Goal: Task Accomplishment & Management: Manage account settings

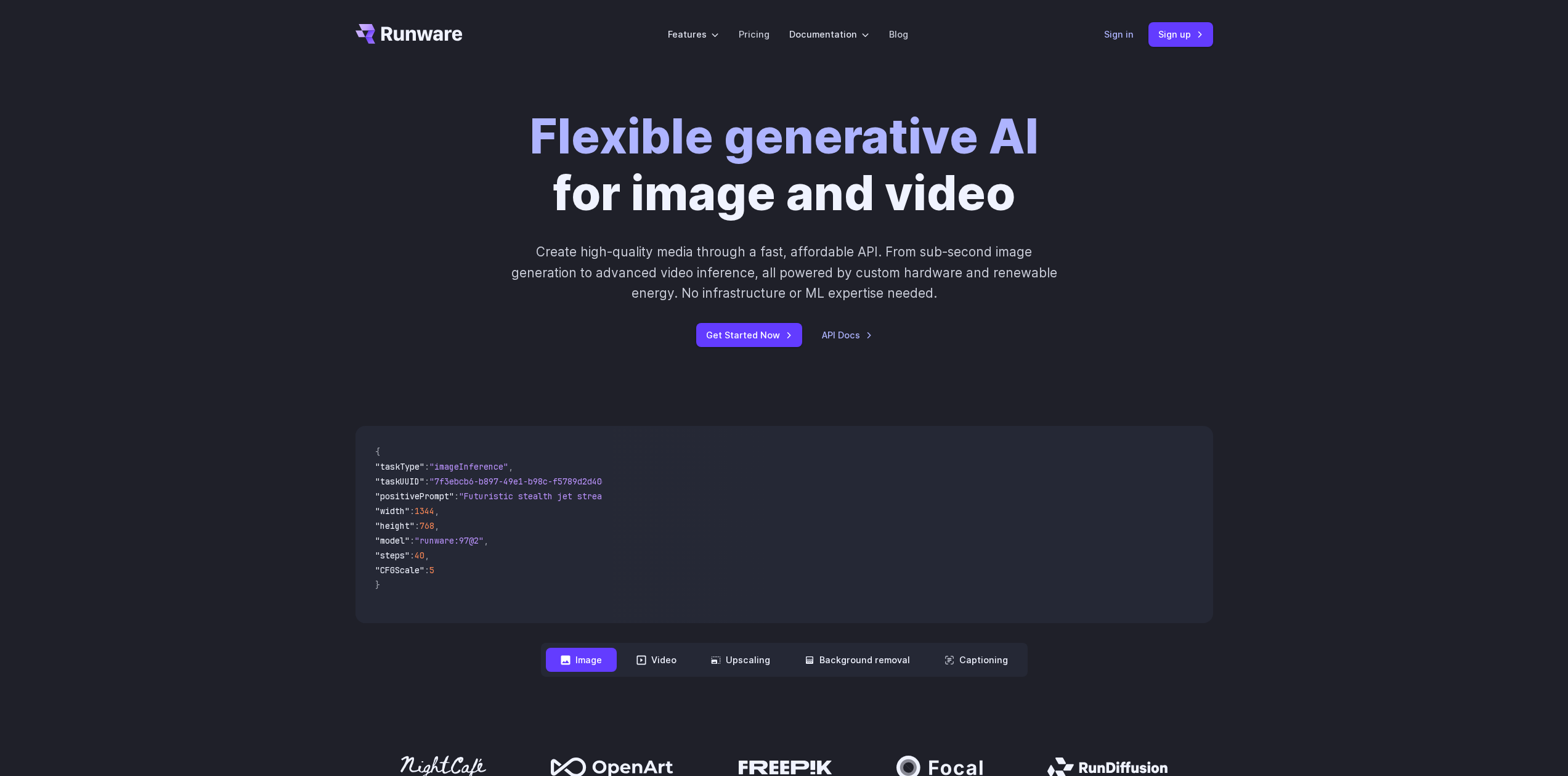
click at [1113, 36] on link "Sign in" at bounding box center [1119, 34] width 30 height 14
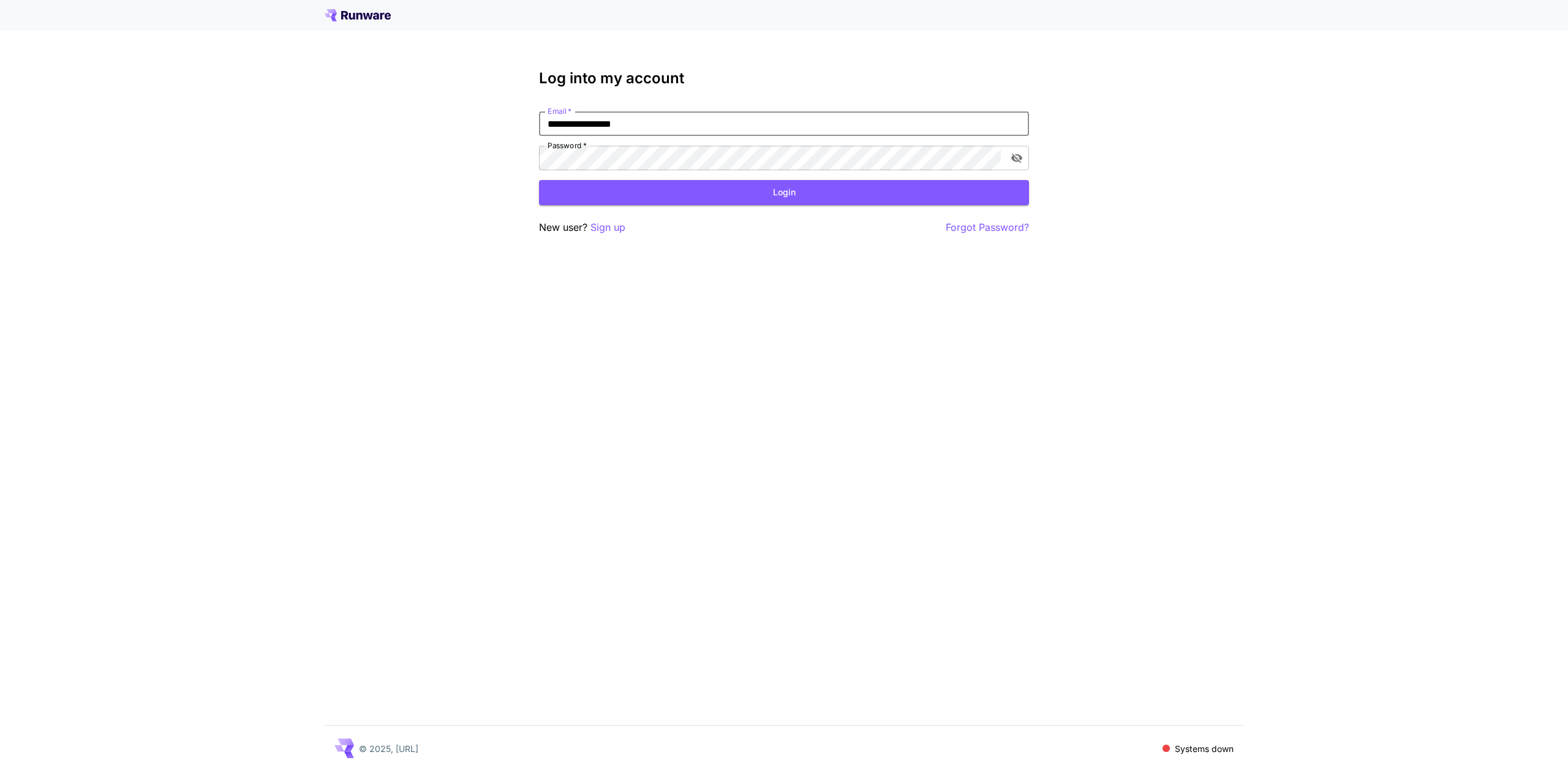
click at [692, 186] on button "Login" at bounding box center [784, 192] width 490 height 25
